Goal: Use online tool/utility: Utilize a website feature to perform a specific function

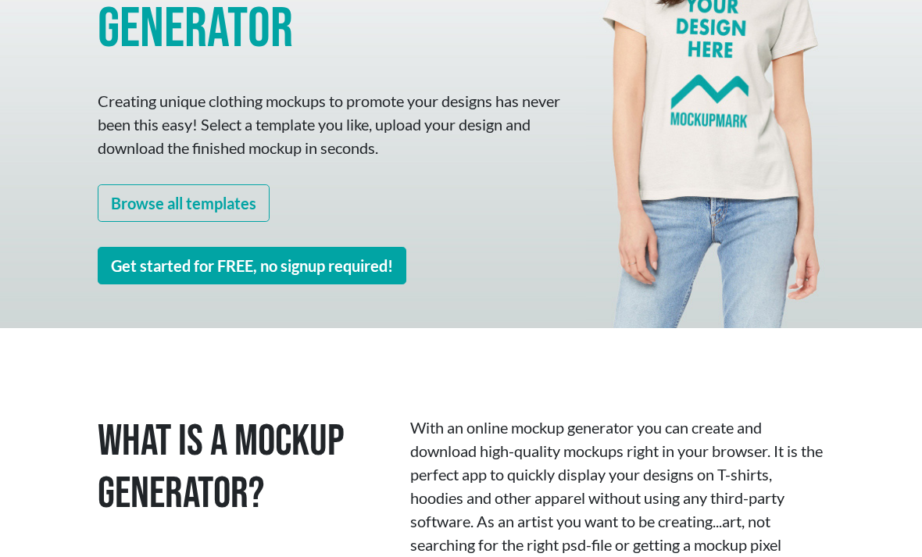
scroll to position [334, 0]
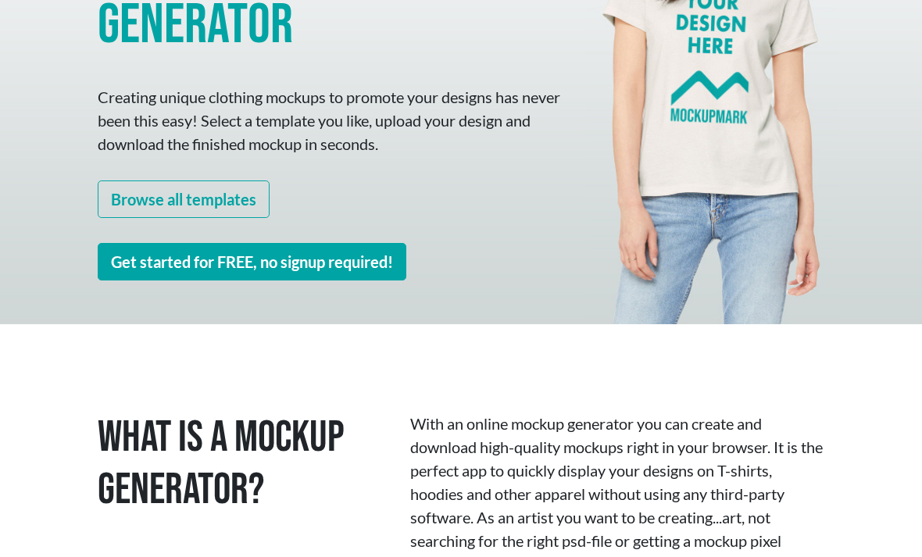
click at [139, 258] on link "Get started for FREE, no signup required!" at bounding box center [252, 262] width 309 height 38
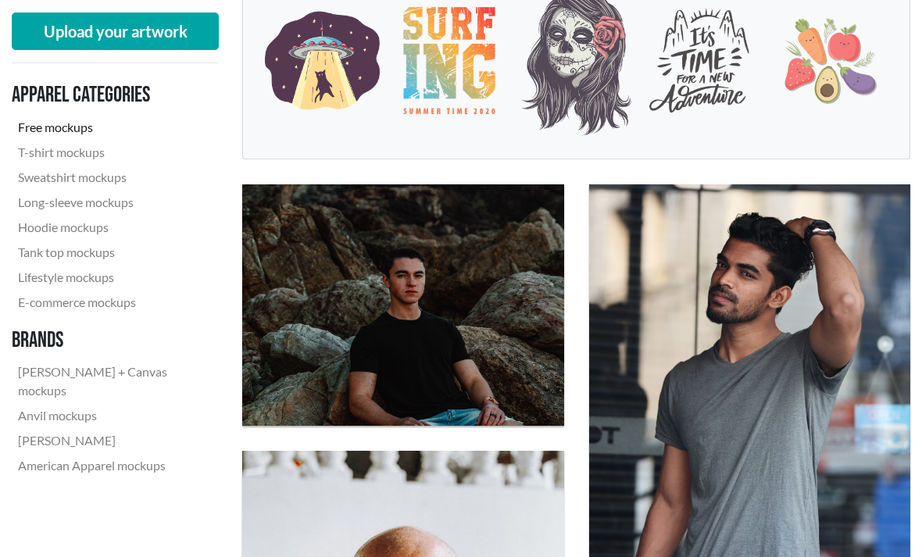
scroll to position [345, 0]
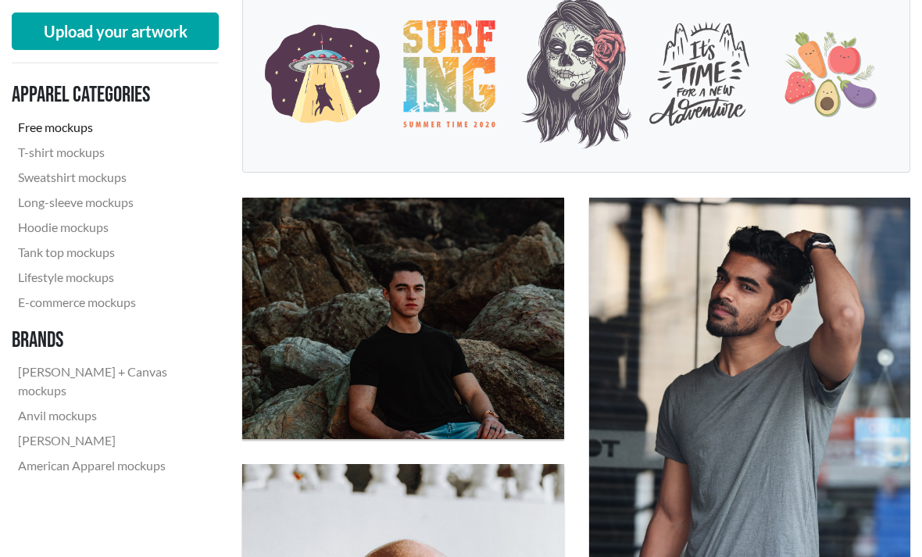
click at [77, 38] on button "Upload your artwork" at bounding box center [115, 32] width 207 height 38
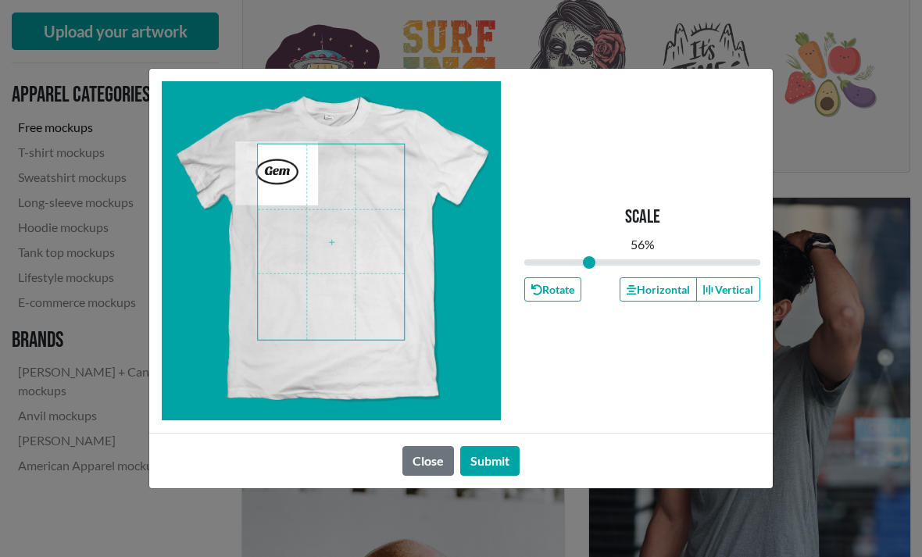
click at [305, 196] on span at bounding box center [331, 242] width 146 height 195
click at [290, 189] on span at bounding box center [331, 242] width 146 height 195
click at [817, 264] on div "Scale 53 % Rotate Horizontal Vertical Close Submit" at bounding box center [461, 278] width 922 height 557
type input "0.53"
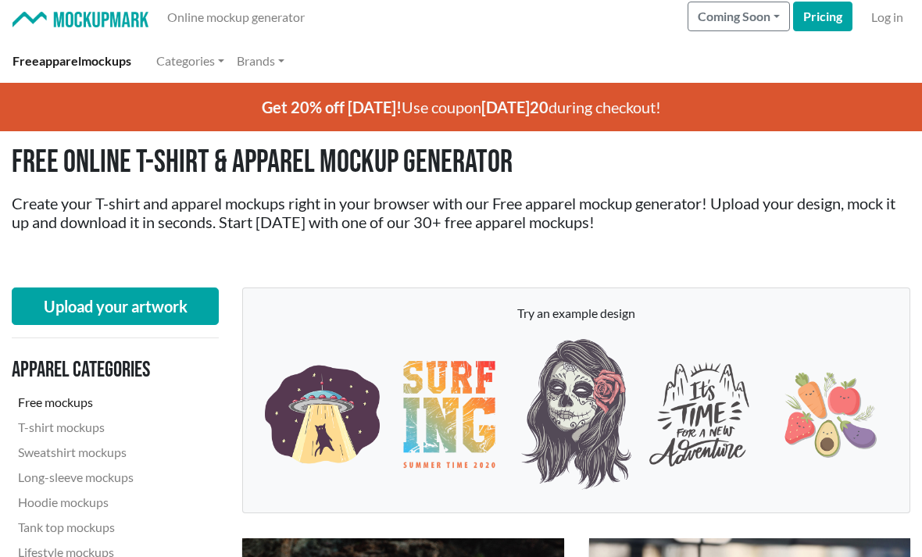
scroll to position [0, 0]
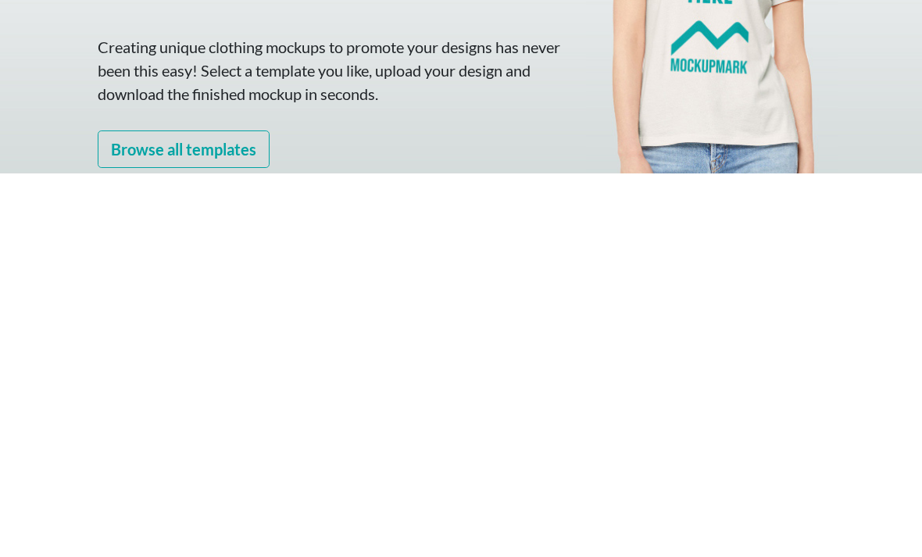
scroll to position [384, 0]
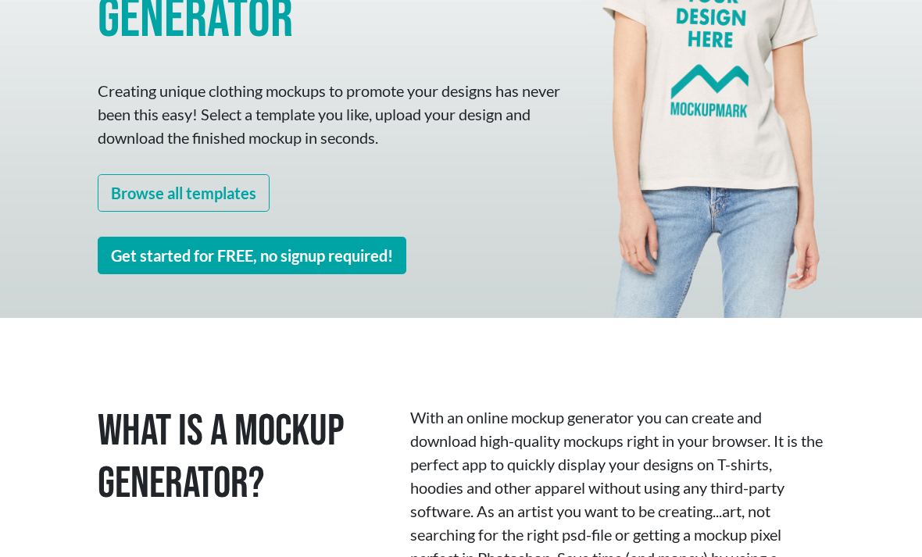
scroll to position [339, 0]
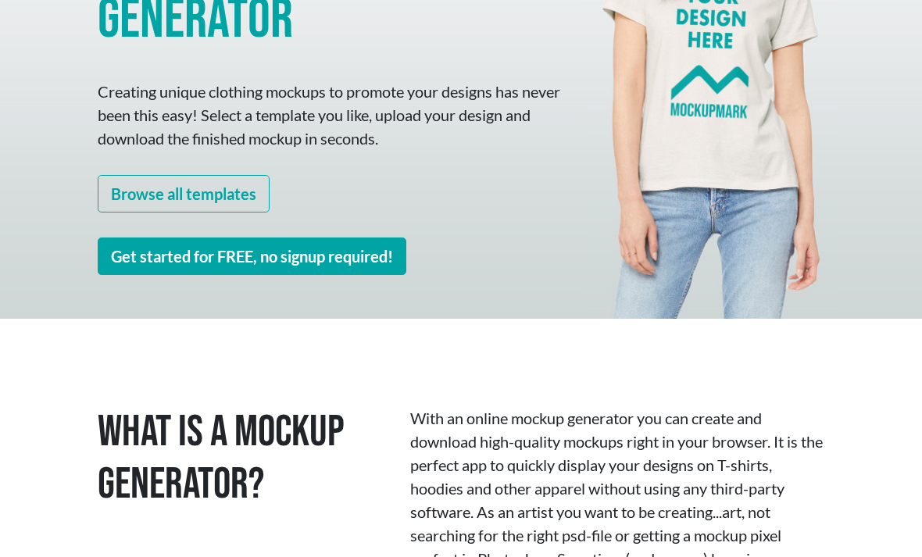
click at [380, 263] on link "Get started for FREE, no signup required!" at bounding box center [252, 257] width 309 height 38
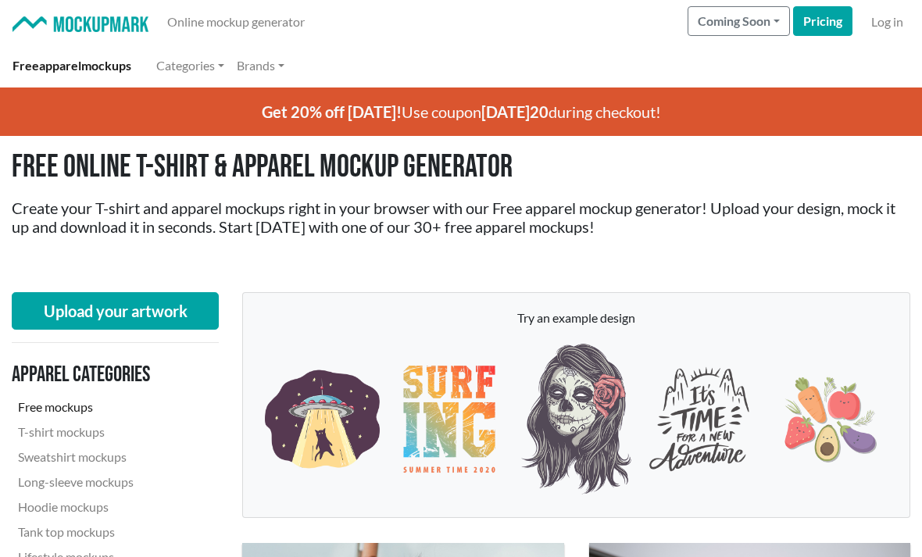
click at [196, 313] on button "Upload your artwork" at bounding box center [115, 311] width 207 height 38
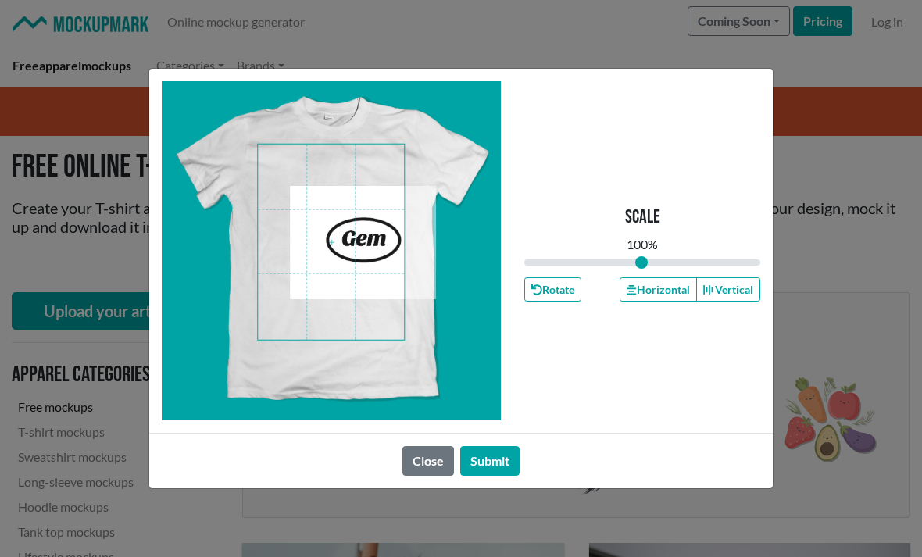
click at [569, 302] on button "Rotate" at bounding box center [552, 289] width 57 height 24
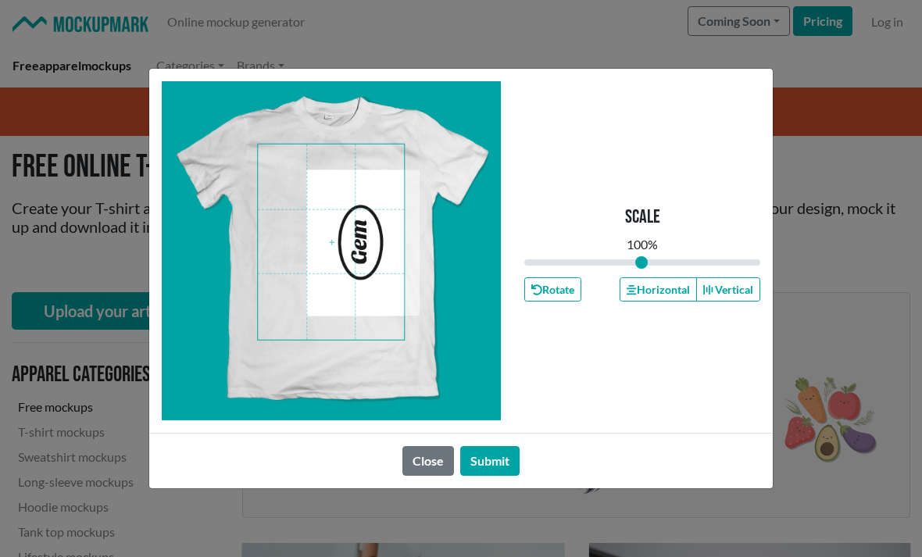
click at [561, 302] on button "Rotate" at bounding box center [552, 289] width 57 height 24
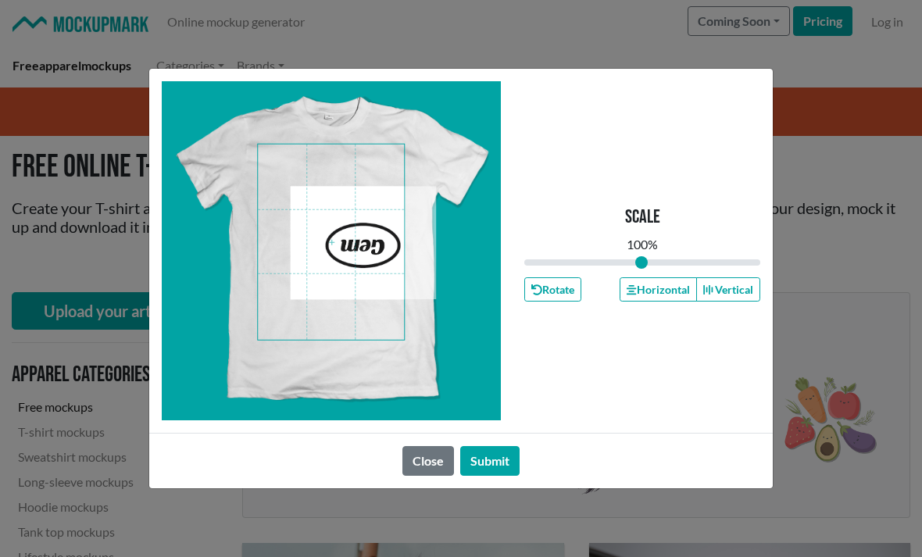
click at [565, 302] on button "Rotate" at bounding box center [552, 289] width 57 height 24
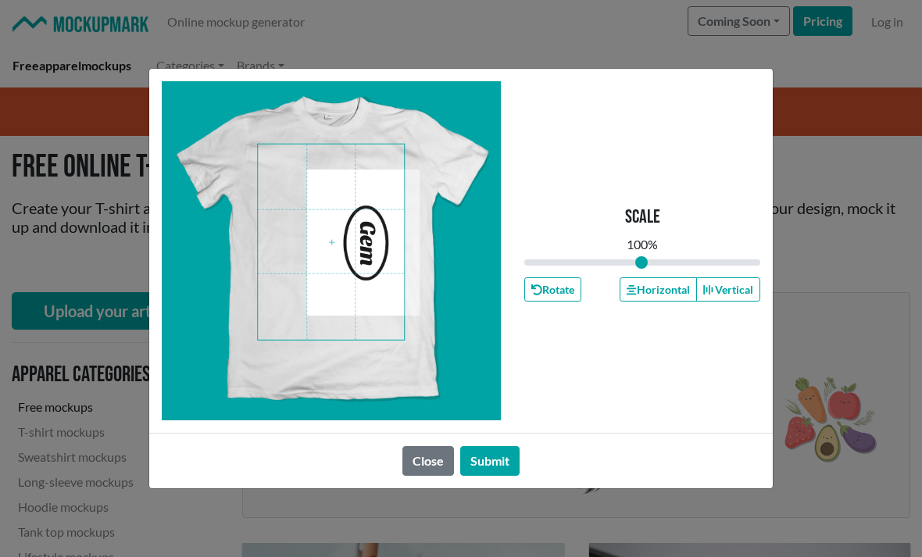
click at [559, 302] on button "Rotate" at bounding box center [552, 289] width 57 height 24
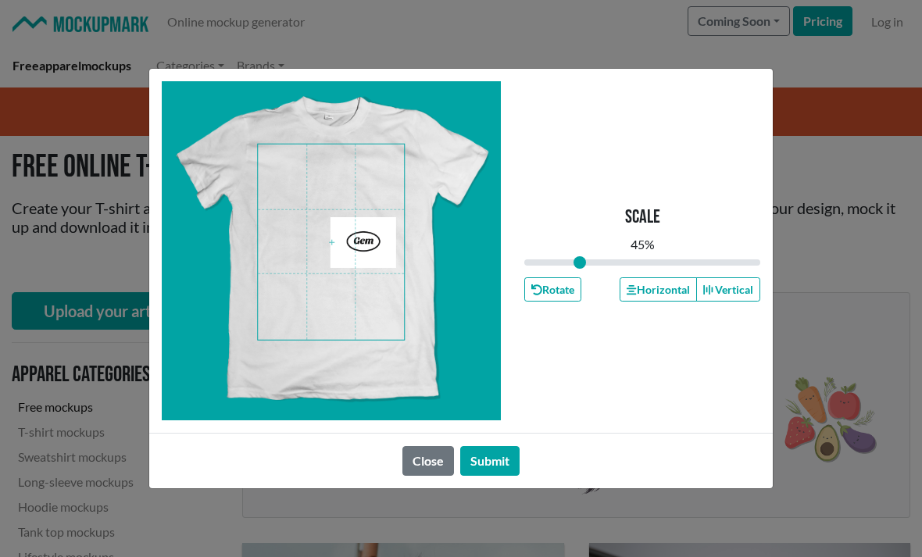
click at [743, 302] on button "Vertical" at bounding box center [728, 289] width 64 height 24
click at [746, 302] on button "Vertical" at bounding box center [728, 289] width 64 height 24
click at [671, 302] on button "Horizontal" at bounding box center [658, 289] width 77 height 24
click at [742, 302] on button "Vertical" at bounding box center [728, 289] width 64 height 24
click at [668, 302] on button "Horizontal" at bounding box center [658, 289] width 77 height 24
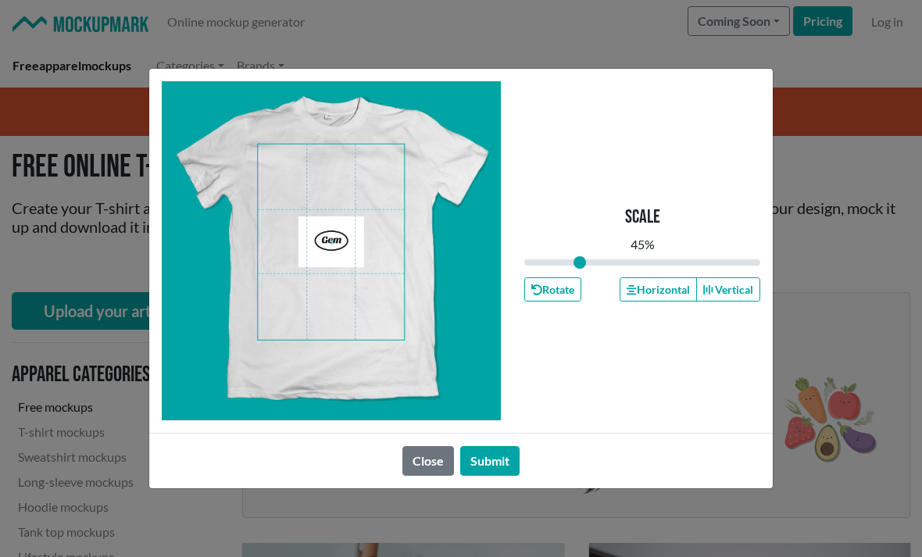
click at [368, 207] on span at bounding box center [331, 242] width 146 height 195
click at [410, 202] on div at bounding box center [331, 250] width 339 height 339
click at [427, 202] on div at bounding box center [331, 250] width 339 height 339
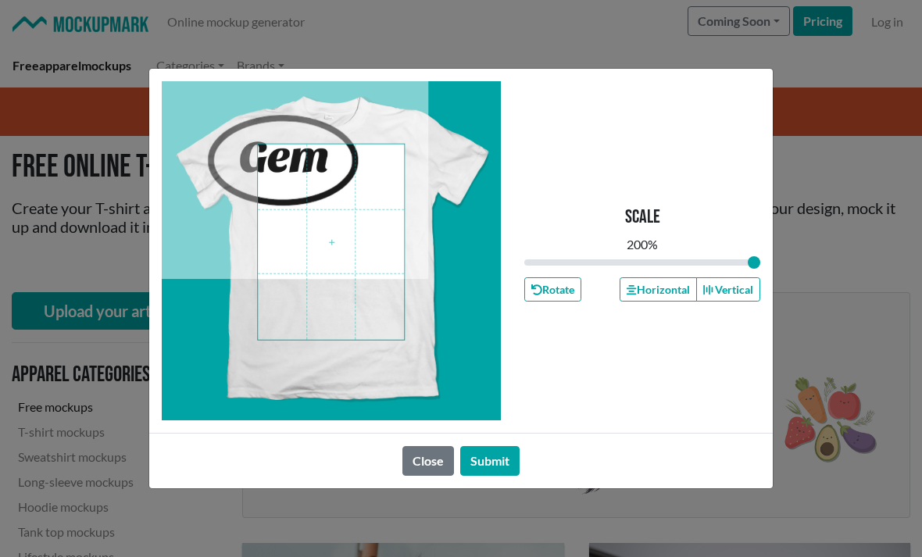
type input "2"
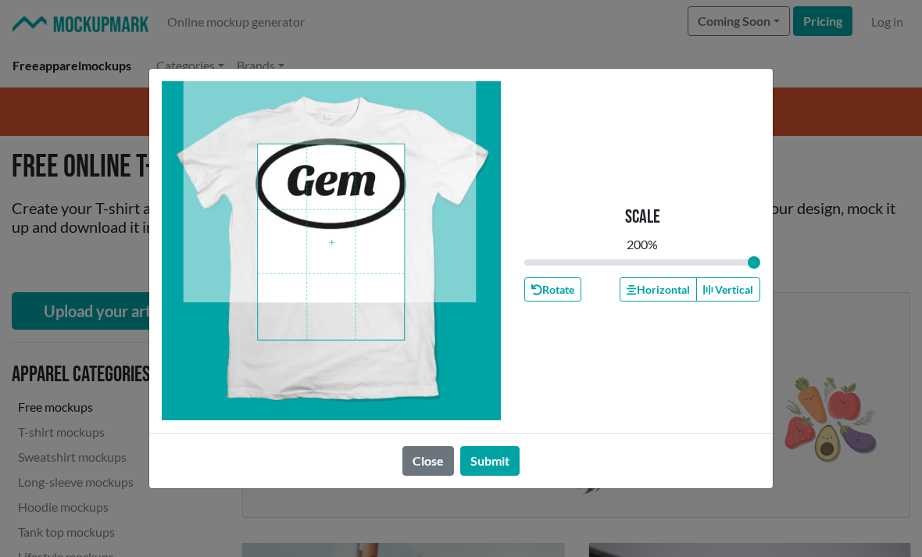
click at [419, 476] on button "Close" at bounding box center [428, 461] width 52 height 30
